Goal: Information Seeking & Learning: Learn about a topic

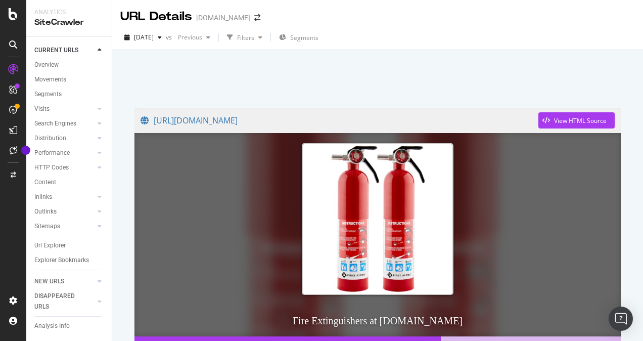
scroll to position [202, 0]
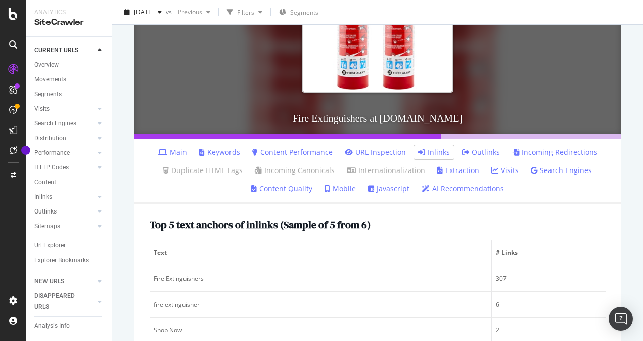
click at [300, 191] on link "Content Quality" at bounding box center [281, 189] width 61 height 10
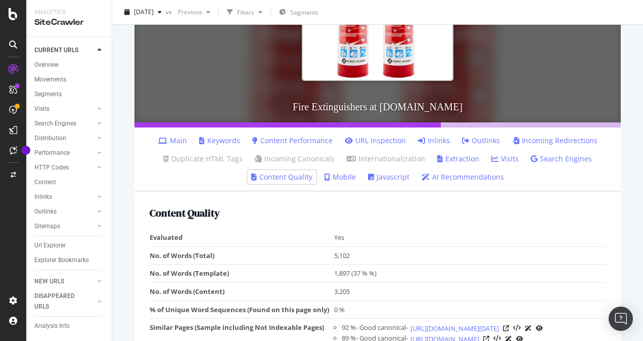
scroll to position [62, 0]
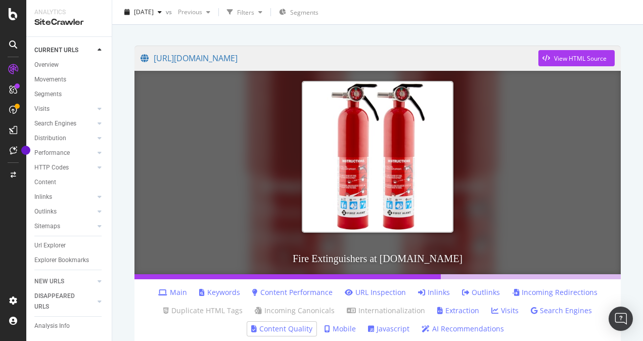
click at [216, 288] on link "Keywords" at bounding box center [219, 292] width 41 height 10
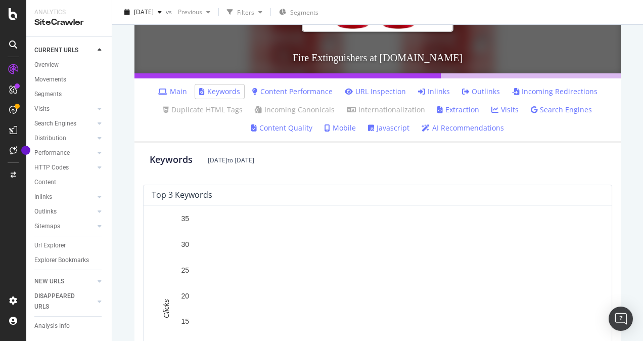
scroll to position [244, 0]
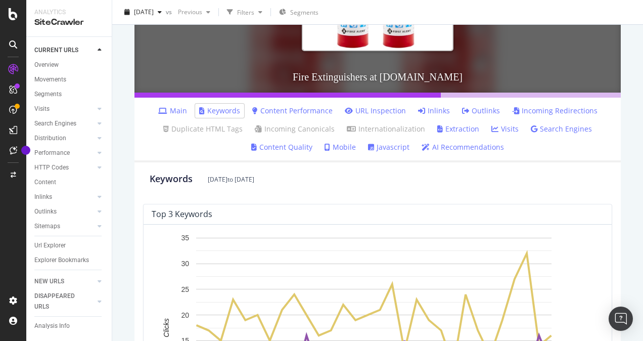
click at [475, 108] on link "Outlinks" at bounding box center [481, 111] width 38 height 10
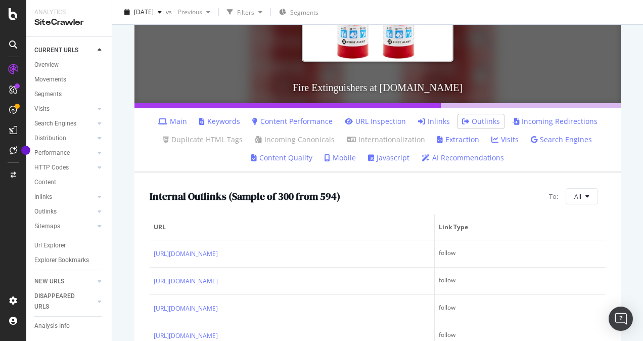
scroll to position [183, 0]
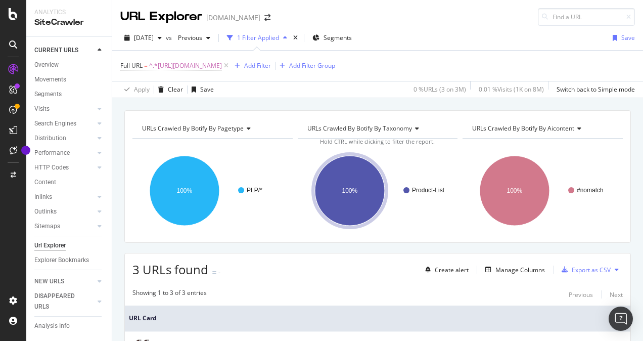
scroll to position [61, 0]
